Goal: Information Seeking & Learning: Learn about a topic

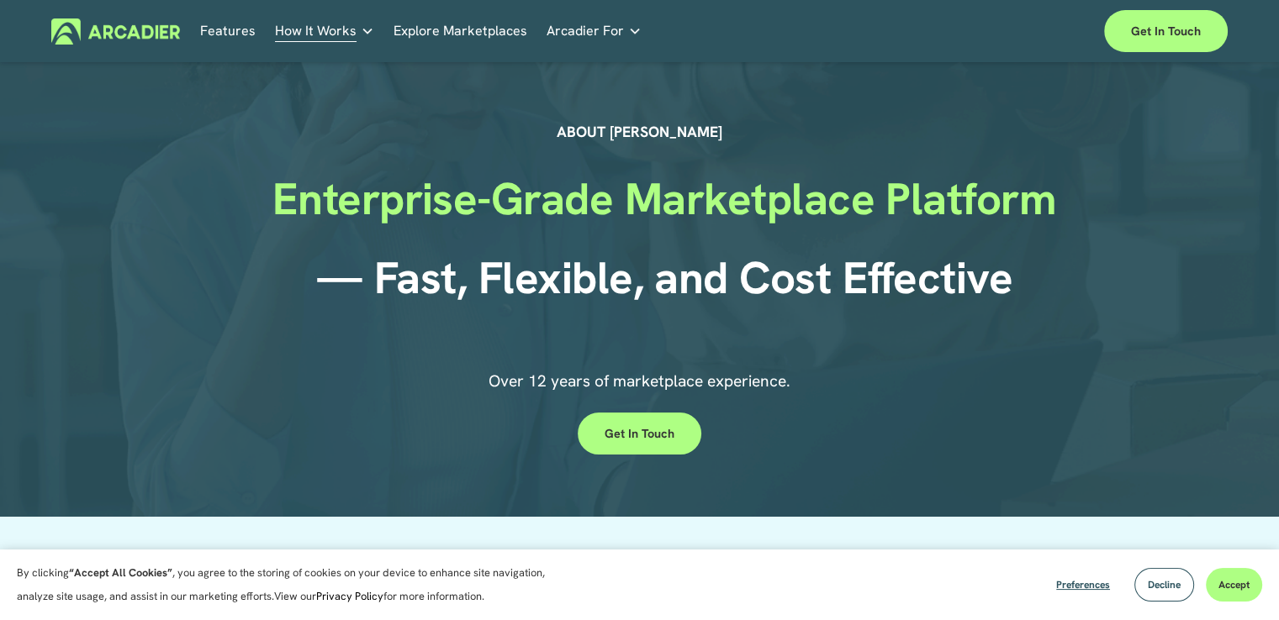
click at [423, 24] on link "Explore Marketplaces" at bounding box center [460, 31] width 134 height 26
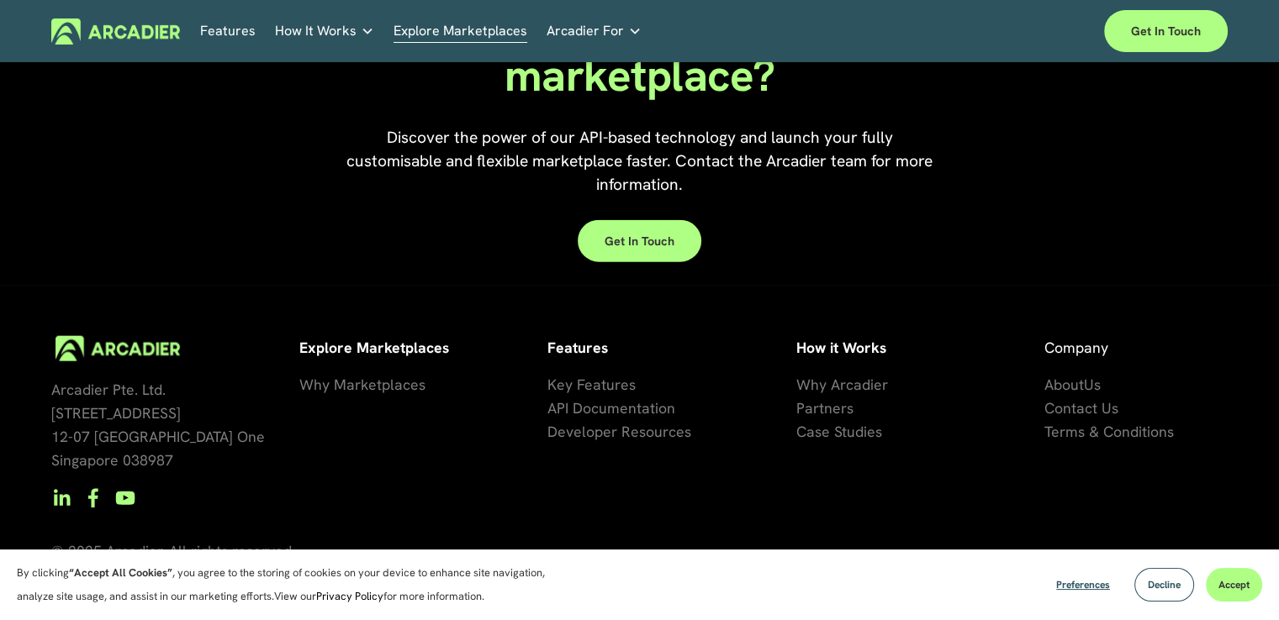
scroll to position [3830, 0]
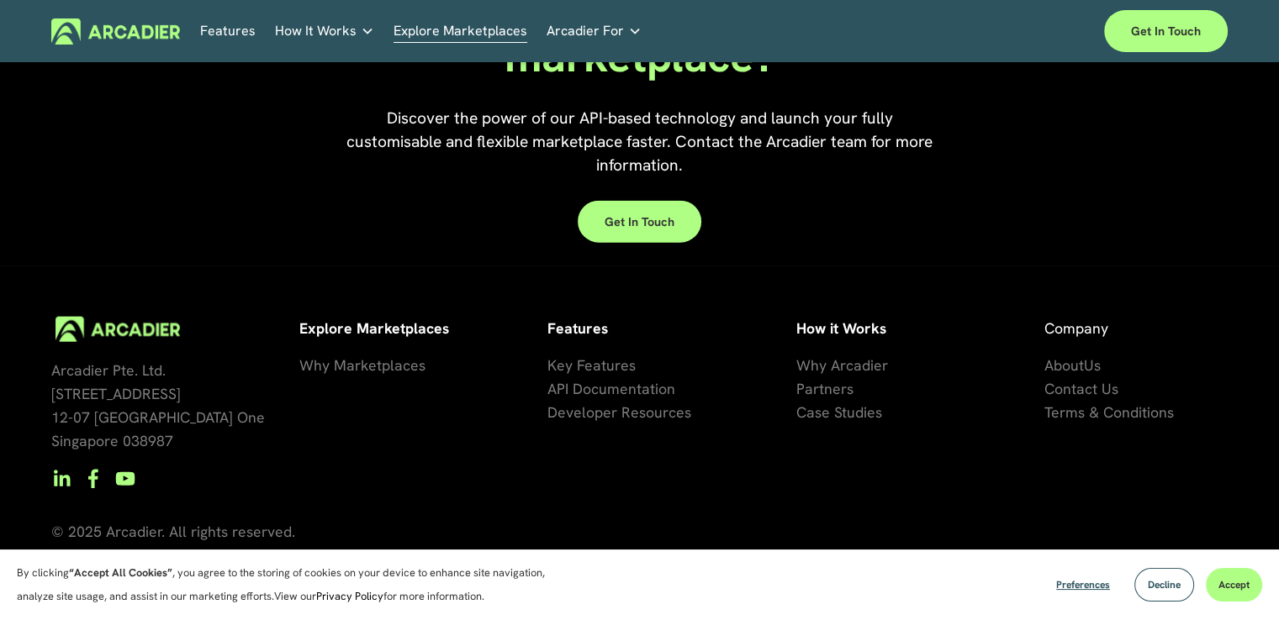
click at [854, 411] on span "se Studies" at bounding box center [848, 412] width 67 height 19
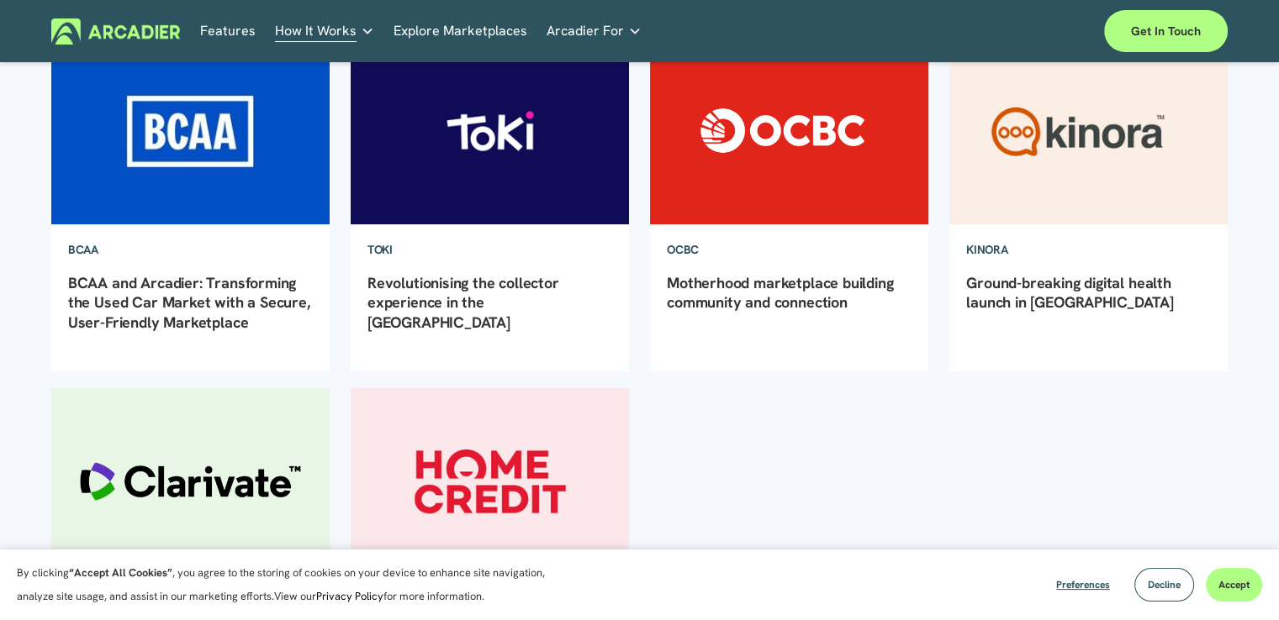
scroll to position [252, 0]
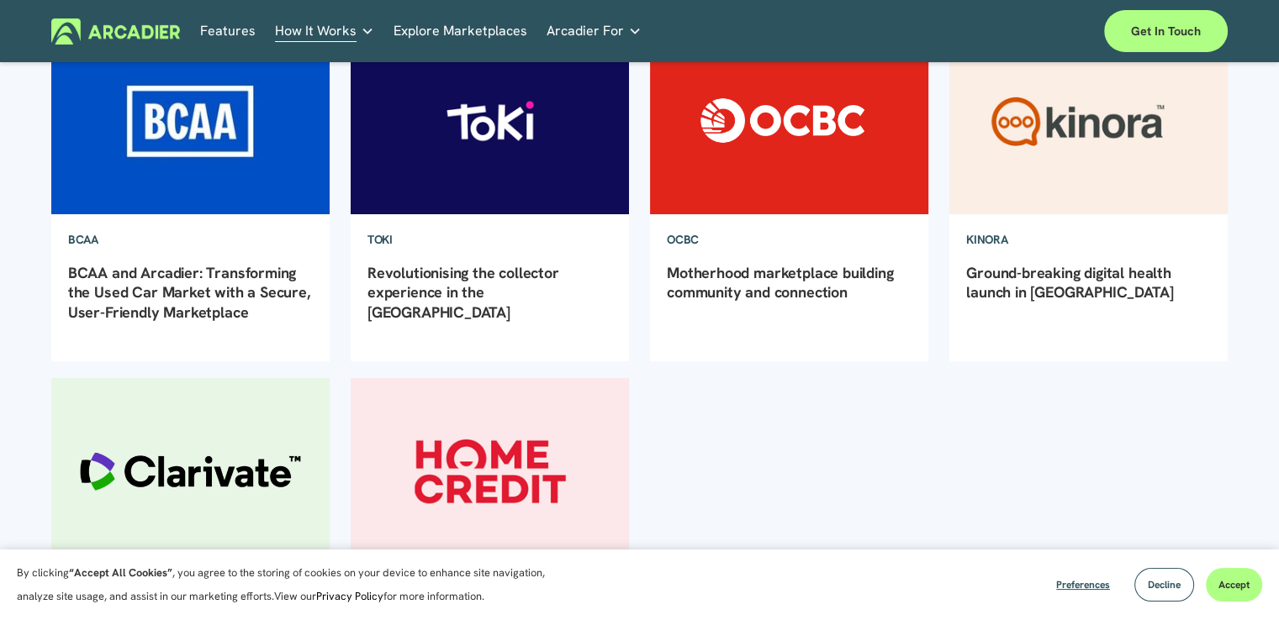
click at [999, 267] on link "Ground-breaking digital health launch in [GEOGRAPHIC_DATA]" at bounding box center [1069, 282] width 207 height 39
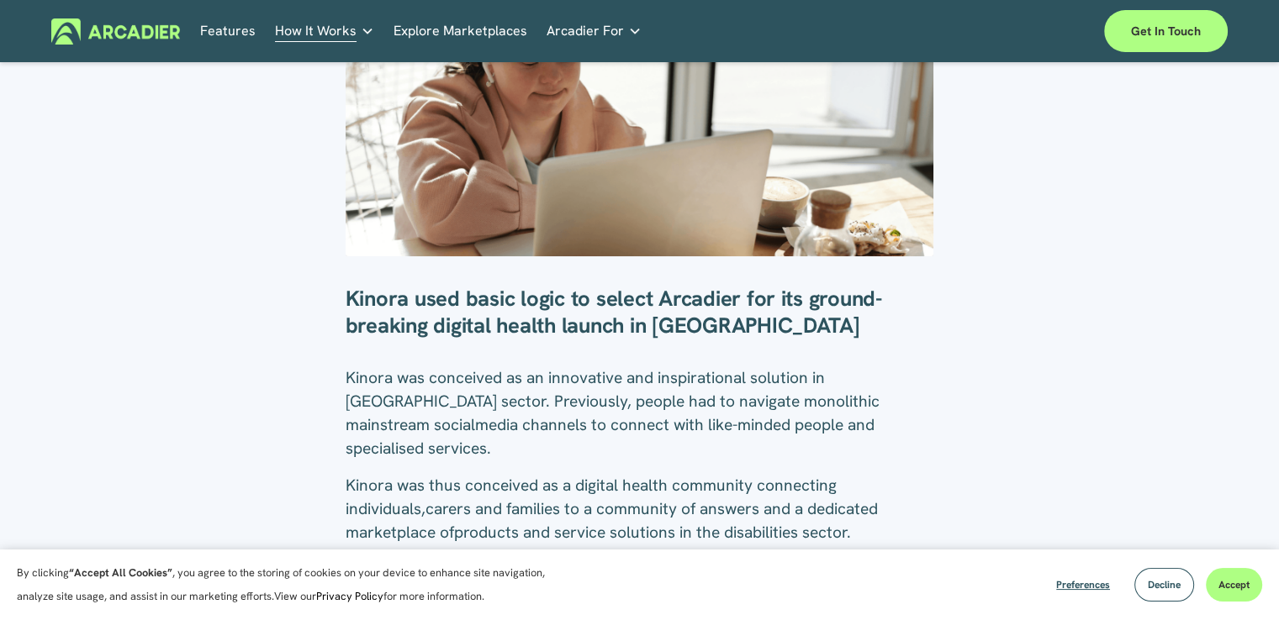
scroll to position [420, 0]
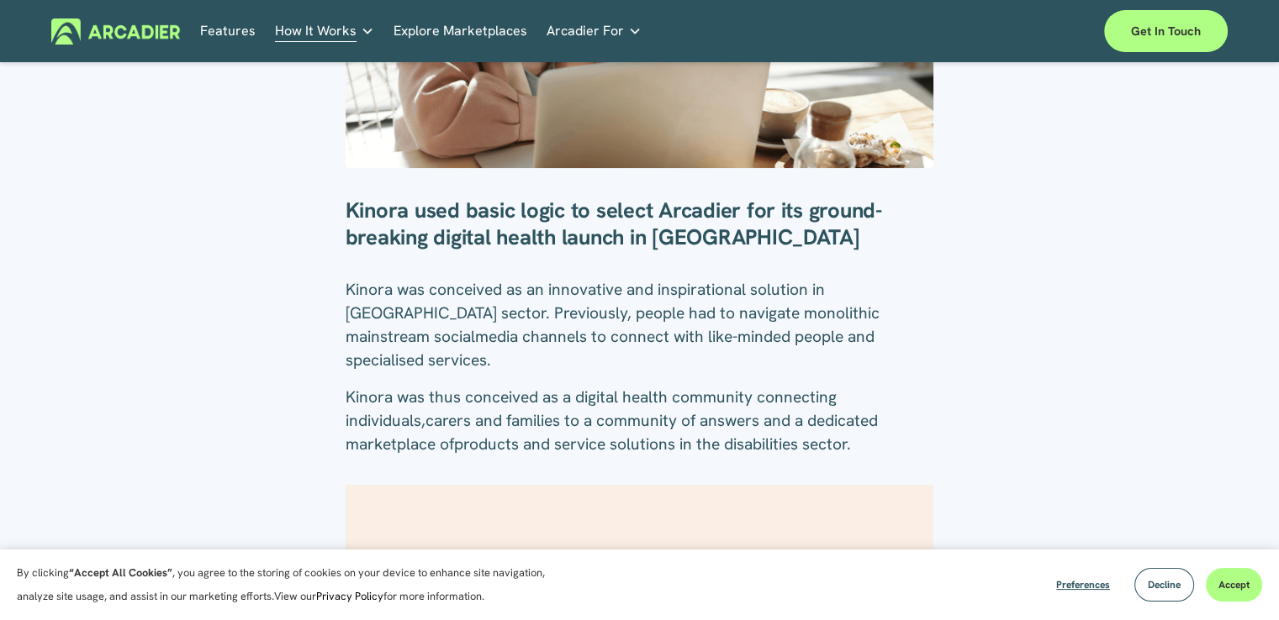
click at [378, 196] on strong "Kinora used basic logic to select Arcadier for its ground-breaking digital heal…" at bounding box center [614, 223] width 536 height 55
copy strong "Kinora"
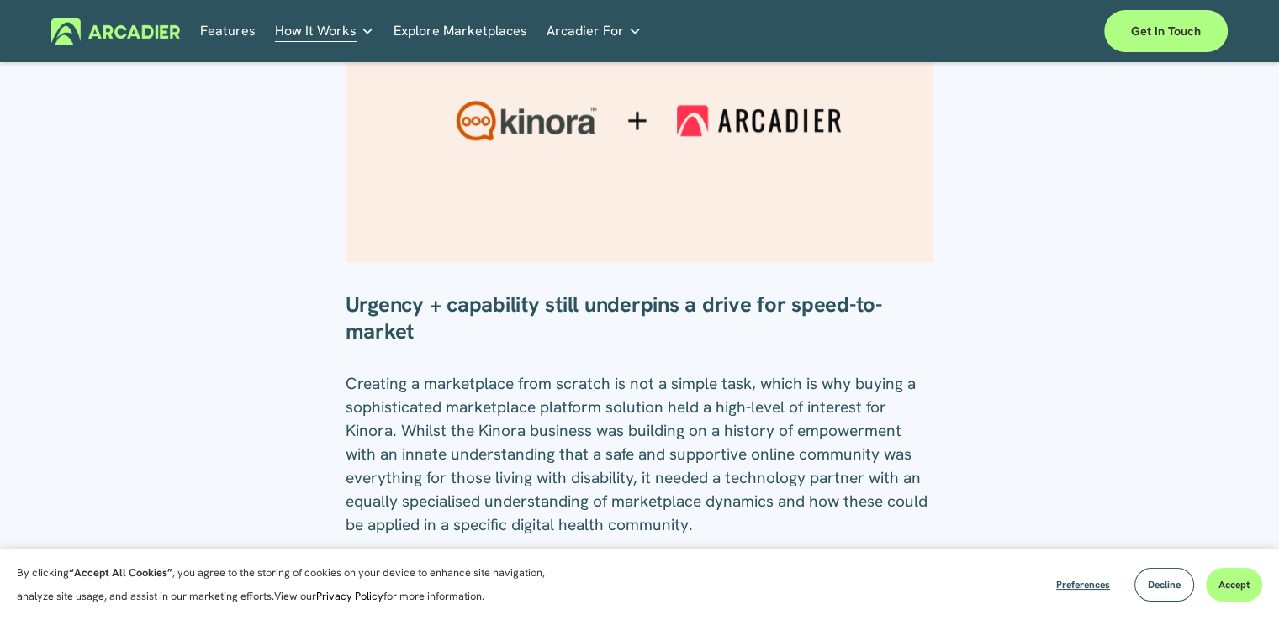
scroll to position [925, 0]
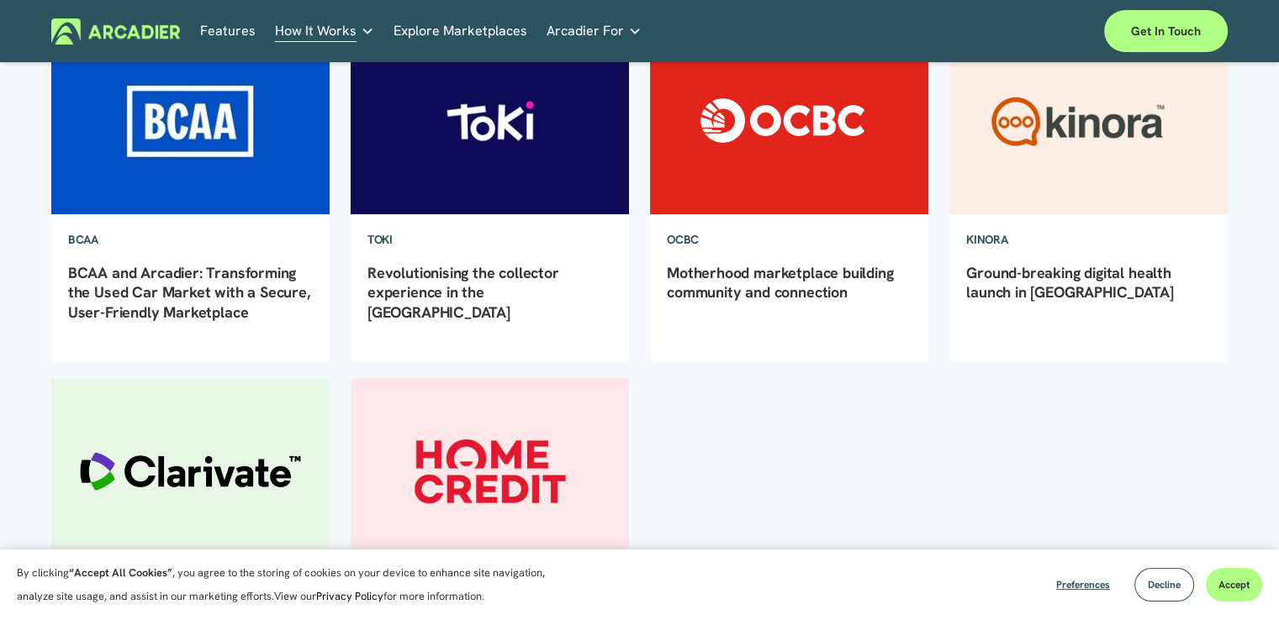
click at [210, 313] on link "BCAA and Arcadier: Transforming the Used Car Market with a Secure, User-Friendl…" at bounding box center [189, 292] width 242 height 59
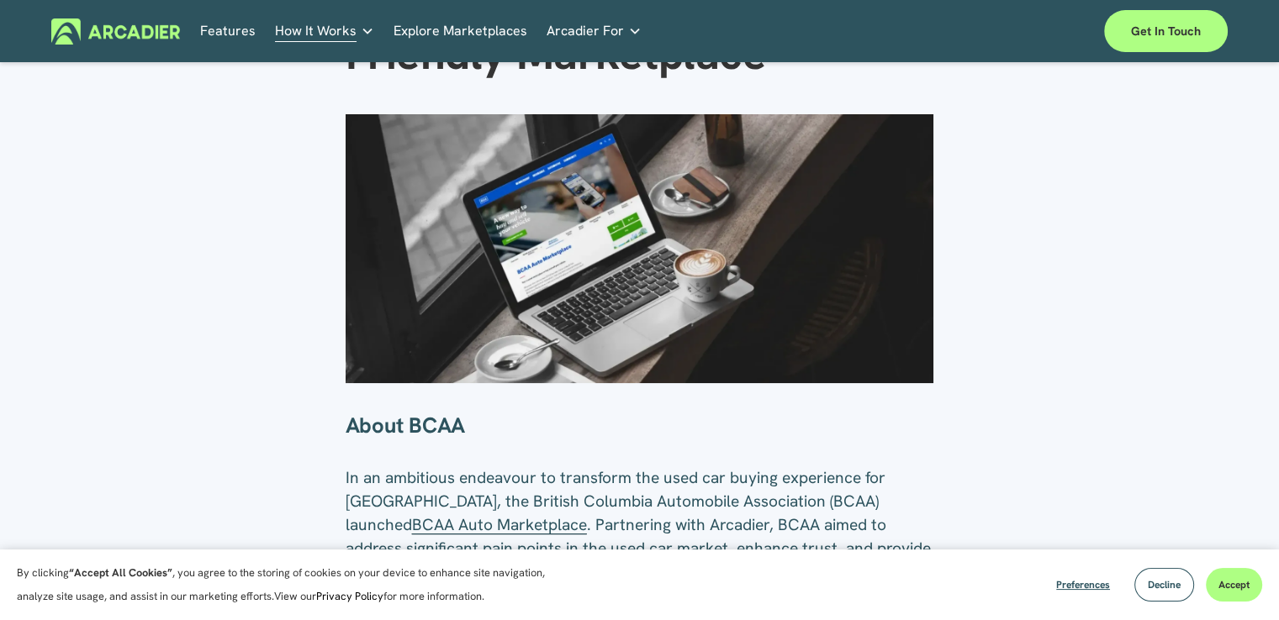
scroll to position [336, 0]
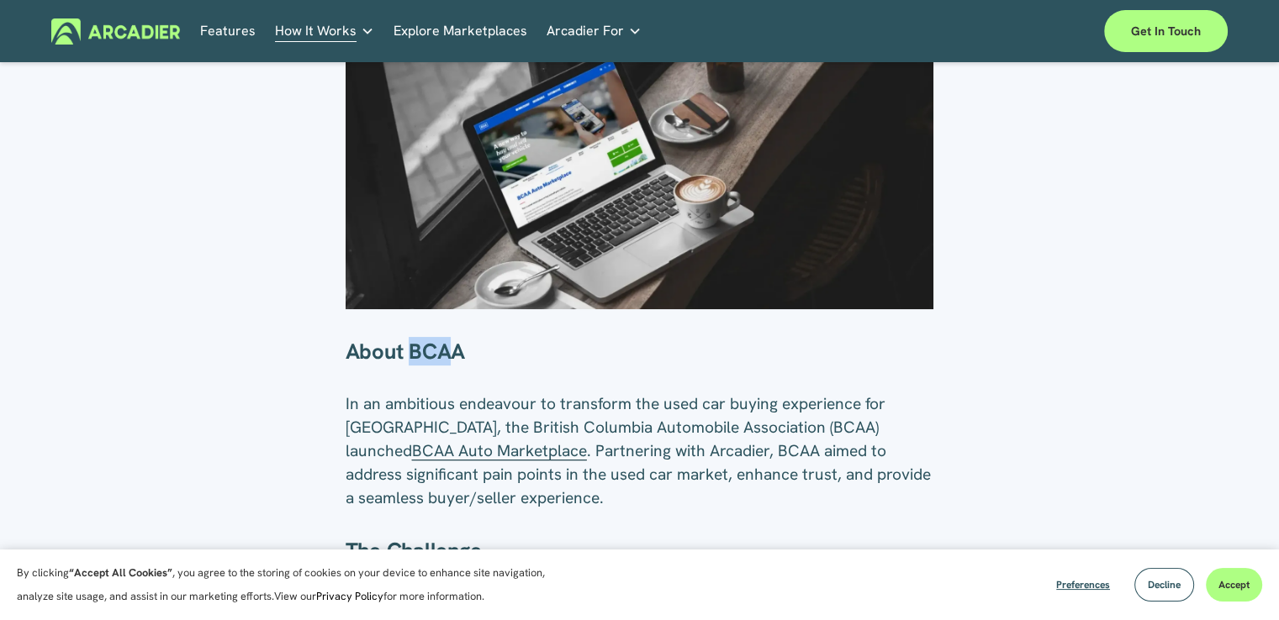
drag, startPoint x: 411, startPoint y: 344, endPoint x: 467, endPoint y: 342, distance: 56.4
click at [467, 342] on h3 "About BCAA" at bounding box center [640, 351] width 588 height 27
click at [455, 453] on span "BCAA Auto Marketplace" at bounding box center [499, 451] width 175 height 21
